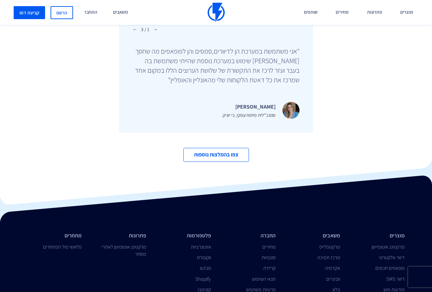
scroll to position [2152, 0]
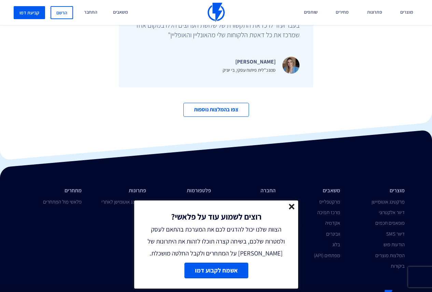
click at [264, 162] on div at bounding box center [216, 190] width 432 height 123
click at [291, 205] on line at bounding box center [291, 206] width 5 height 5
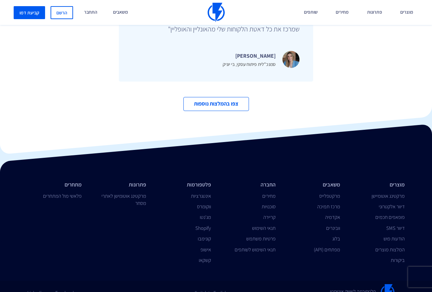
scroll to position [2162, 0]
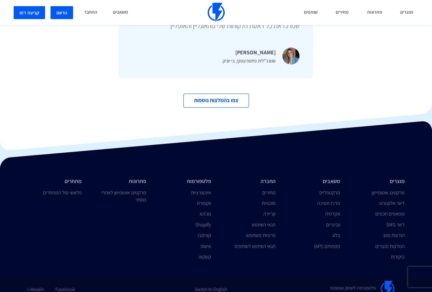
click at [67, 15] on link "הרשם" at bounding box center [62, 12] width 23 height 13
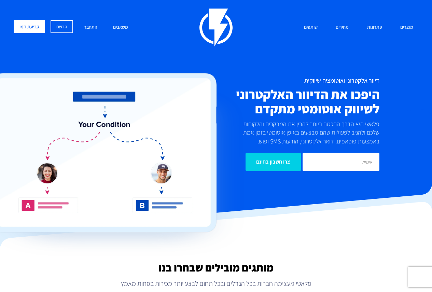
scroll to position [1964, 0]
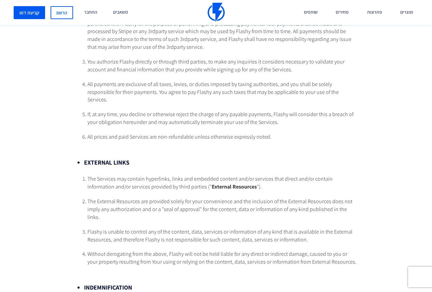
scroll to position [2081, 0]
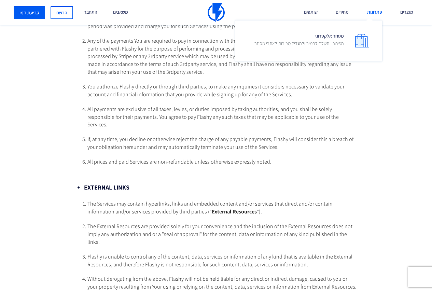
click at [377, 11] on link "פתרונות" at bounding box center [374, 12] width 25 height 25
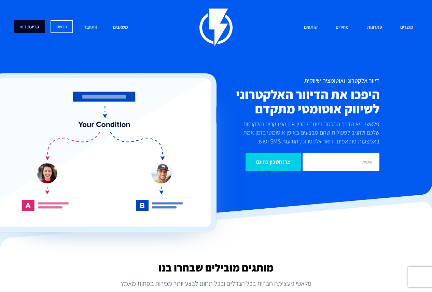
click at [29, 30] on link "קביעת דמו" at bounding box center [29, 26] width 31 height 13
